Goal: Information Seeking & Learning: Learn about a topic

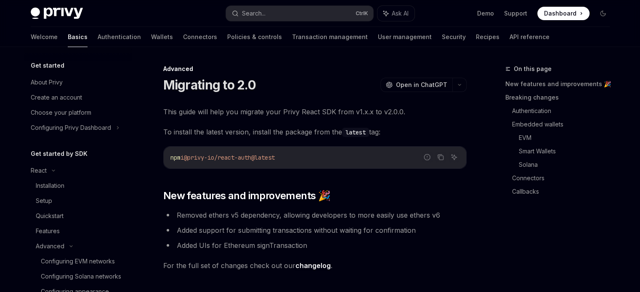
type textarea "*"
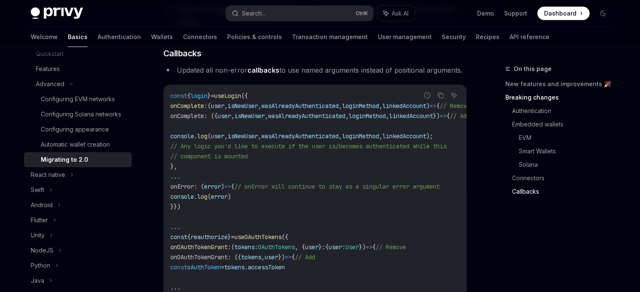
scroll to position [2355, 0]
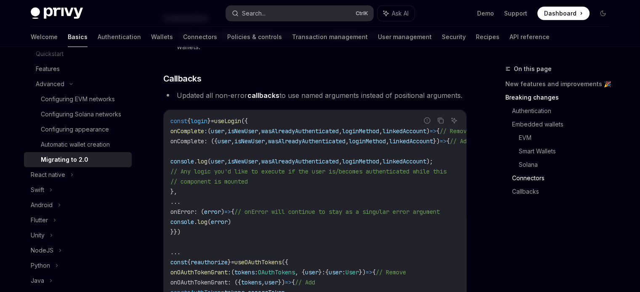
click at [264, 9] on div "Search..." at bounding box center [254, 13] width 24 height 10
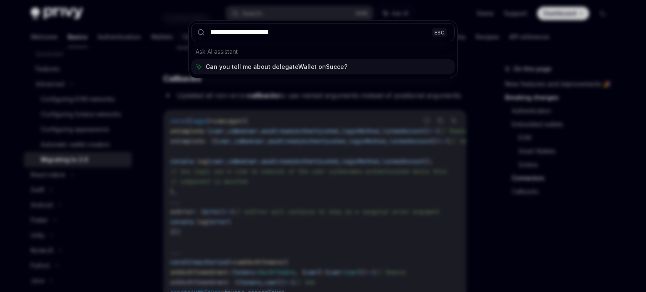
type input "**********"
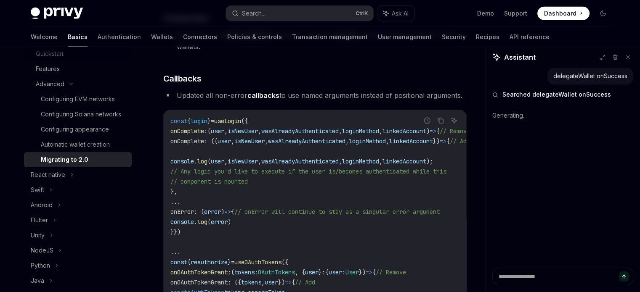
type textarea "*"
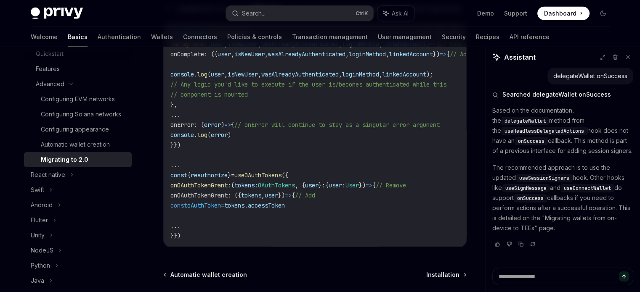
scroll to position [2397, 0]
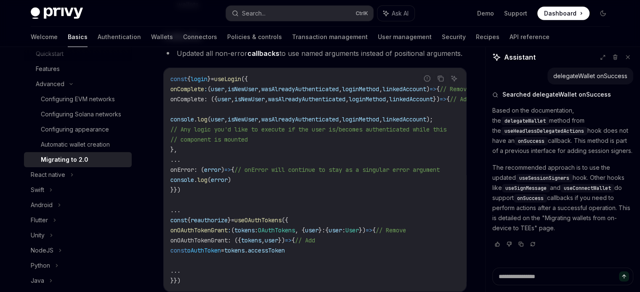
click at [264, 3] on div "Privy Docs home page Search... Ctrl K Ask AI Demo Support Dashboard Dashboard S…" at bounding box center [320, 13] width 579 height 27
click at [265, 10] on div "Search..." at bounding box center [254, 13] width 24 height 10
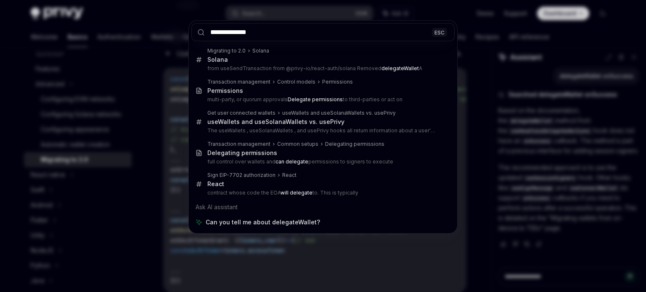
type input "**********"
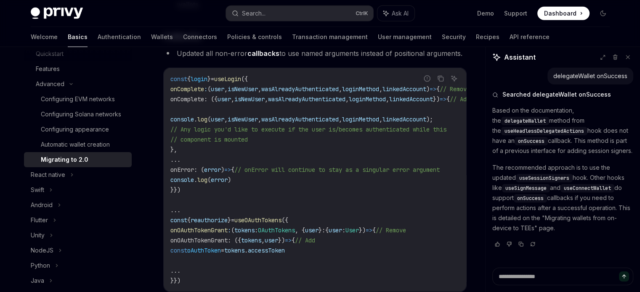
type textarea "*"
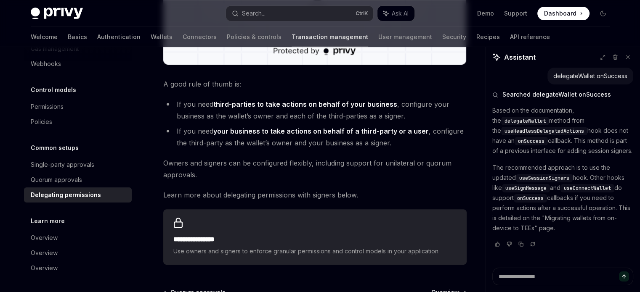
scroll to position [383, 0]
